Goal: Find specific page/section: Find specific page/section

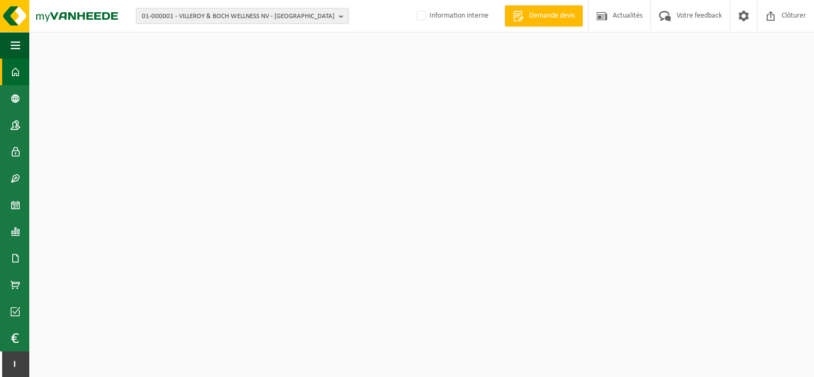
click at [243, 15] on span "01-000001 - VILLEROY & BOCH WELLNESS NV - [GEOGRAPHIC_DATA]" at bounding box center [238, 17] width 193 height 16
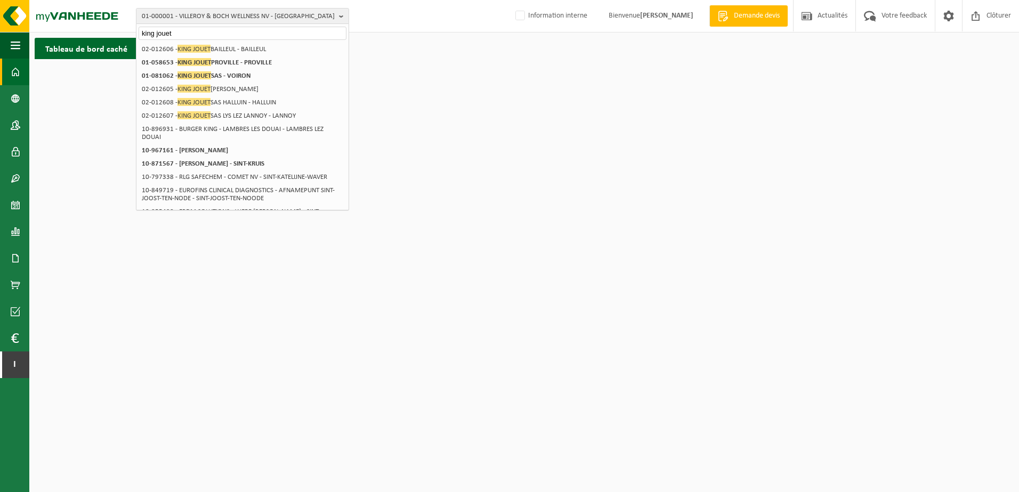
drag, startPoint x: 325, startPoint y: 239, endPoint x: 239, endPoint y: 253, distance: 86.9
click at [239, 253] on html "01-000001 - VILLEROY & BOCH WELLNESS NV - ROESELARE king jouet 01-000001 - VILL…" at bounding box center [509, 246] width 1019 height 492
click at [217, 28] on input "king jouet" at bounding box center [243, 33] width 208 height 13
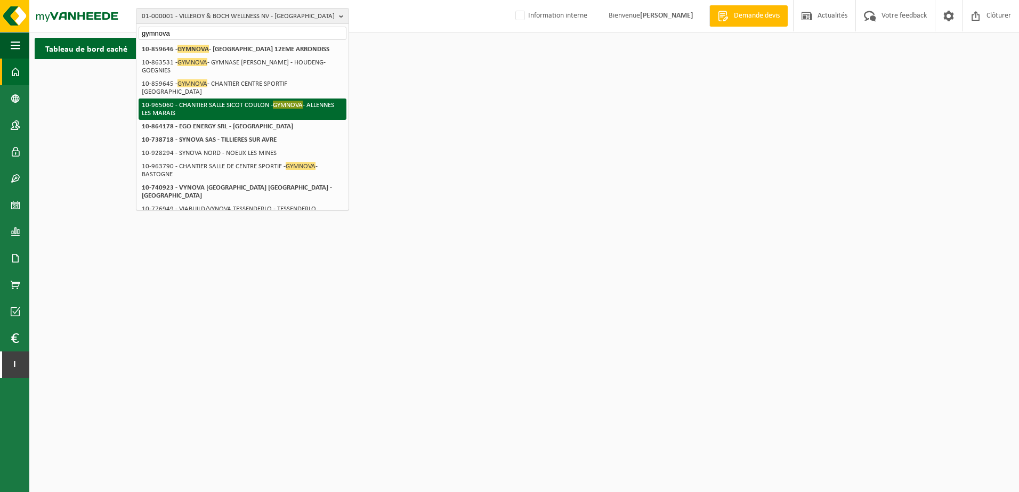
type input "gymnova"
click at [261, 99] on li "10-965060 - CHANTIER SALLE SICOT COULON - GYMNOVA - [GEOGRAPHIC_DATA]" at bounding box center [243, 109] width 208 height 21
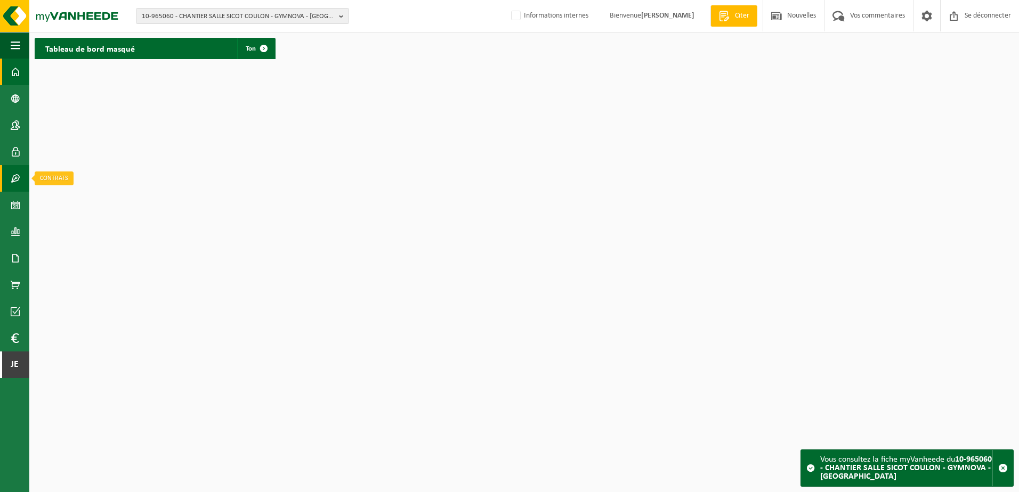
click at [11, 179] on span at bounding box center [16, 178] width 10 height 27
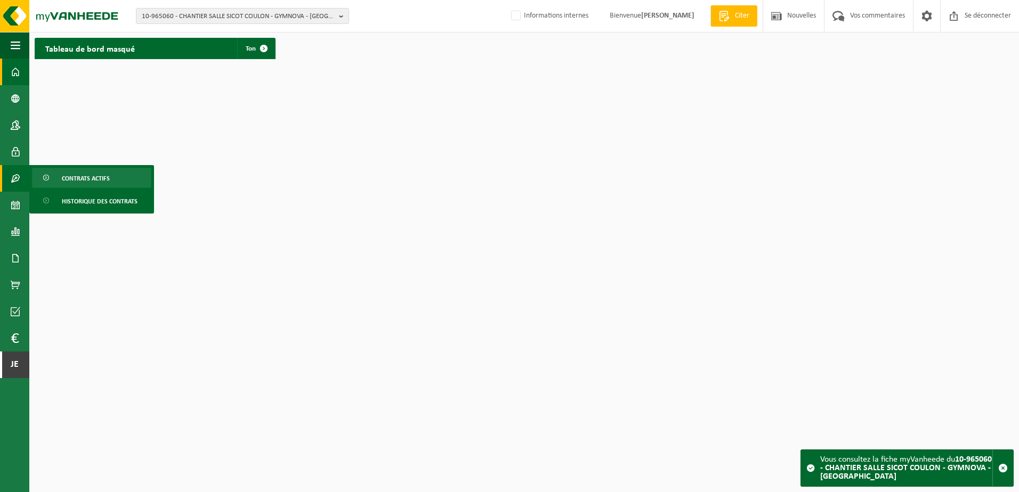
click at [78, 171] on span "Contrats actifs" at bounding box center [86, 178] width 48 height 20
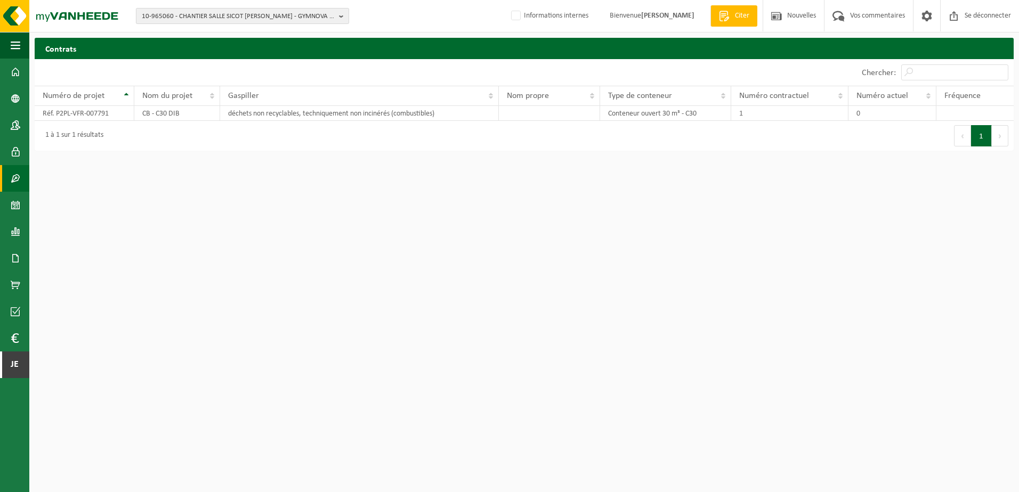
click at [286, 18] on span "10-965060 - CHANTIER SALLE SICOT COULON - GYMNOVA - ALLENNES LES MARAIS" at bounding box center [238, 17] width 193 height 16
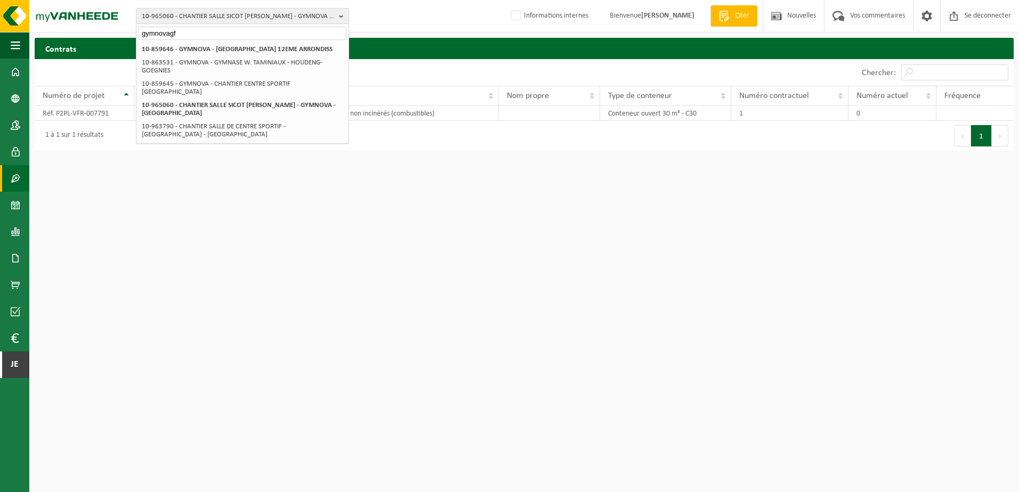
type input "gymnovagf"
click at [394, 189] on html "10-965060 - CHANTIER SALLE SICOT COULON - GYMNOVA - ALLENNES LES MARAIS gymnova…" at bounding box center [509, 246] width 1019 height 492
click at [165, 240] on html "10-965060 - CHANTIER SALLE SICOT COULON - GYMNOVA - ALLENNES LES MARAIS gymnova…" at bounding box center [509, 246] width 1019 height 492
